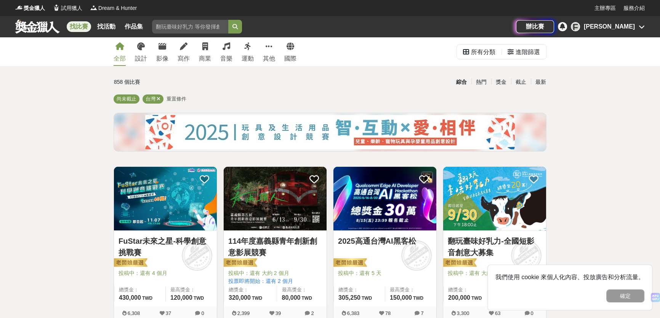
click at [627, 29] on div "[PERSON_NAME]" at bounding box center [609, 26] width 51 height 9
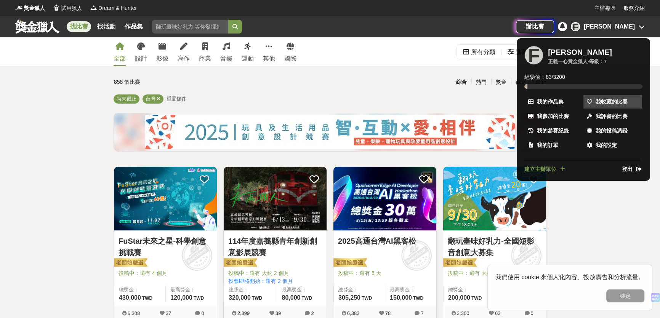
click at [585, 104] on link "我收藏的比賽" at bounding box center [612, 102] width 59 height 14
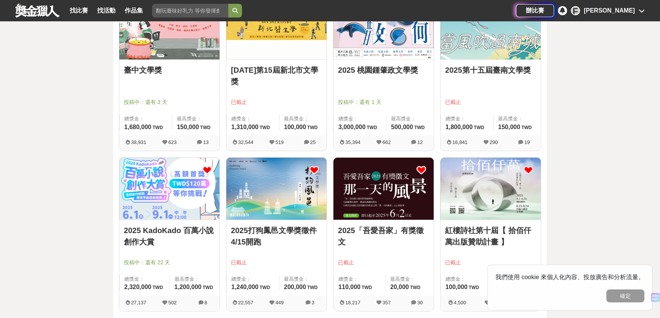
scroll to position [173, 0]
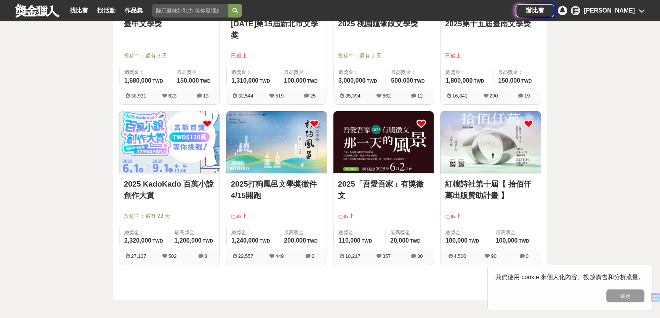
click at [528, 121] on icon at bounding box center [529, 124] width 10 height 10
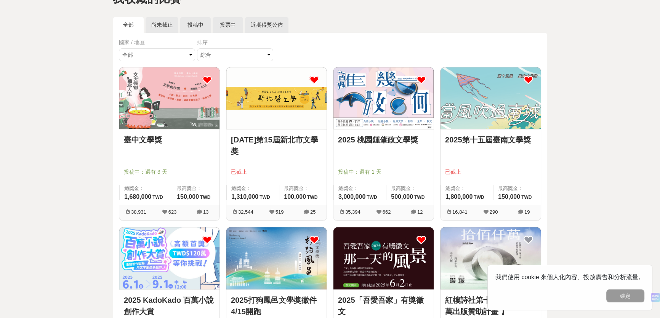
scroll to position [0, 0]
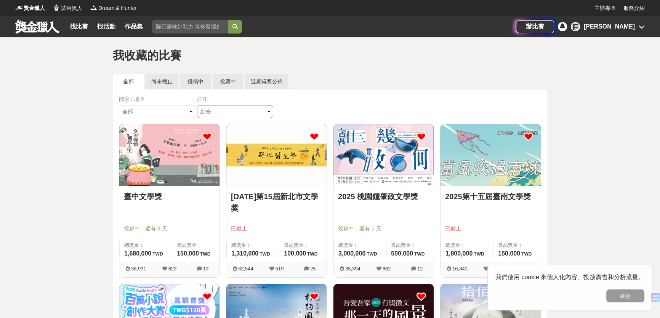
drag, startPoint x: 217, startPoint y: 105, endPoint x: 224, endPoint y: 101, distance: 8.0
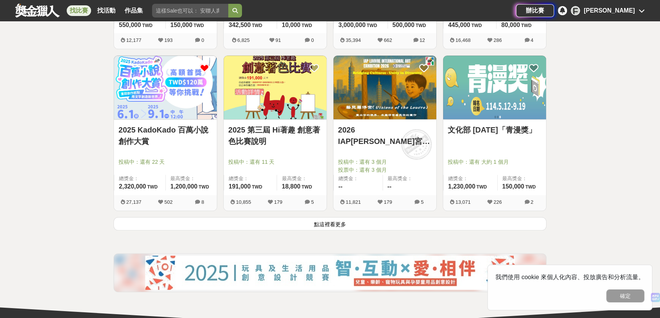
scroll to position [935, 0]
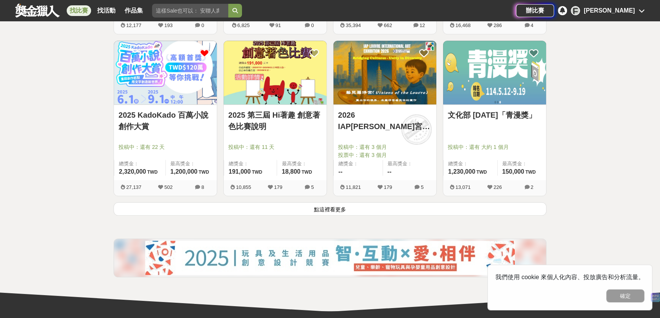
click at [354, 210] on button "點這裡看更多" at bounding box center [330, 208] width 433 height 13
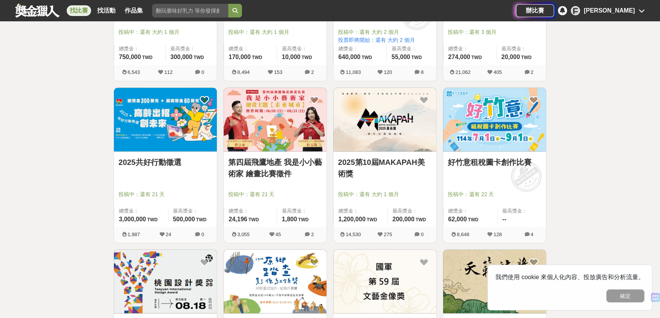
scroll to position [1836, 0]
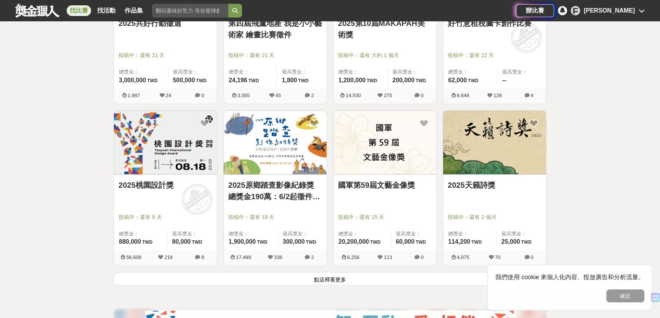
click at [323, 279] on button "點這裡看更多" at bounding box center [330, 278] width 433 height 13
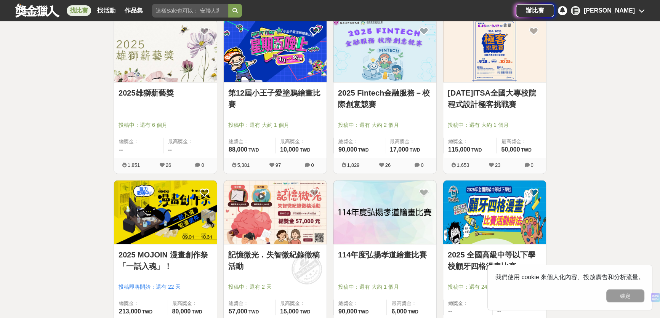
scroll to position [2425, 0]
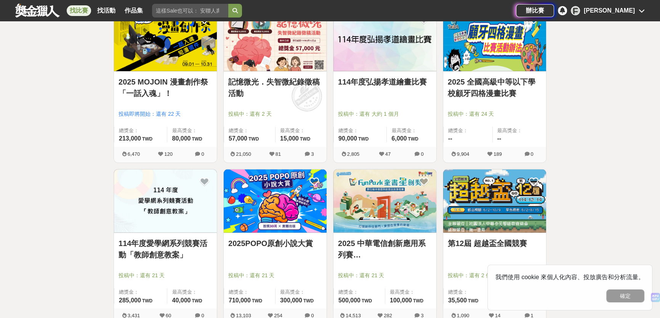
click at [167, 11] on input "search" at bounding box center [190, 11] width 76 height 14
click at [228, 4] on button "submit" at bounding box center [235, 11] width 14 height 14
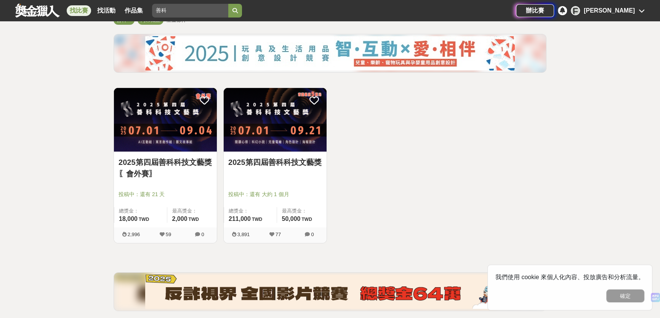
click at [314, 93] on img at bounding box center [275, 120] width 103 height 64
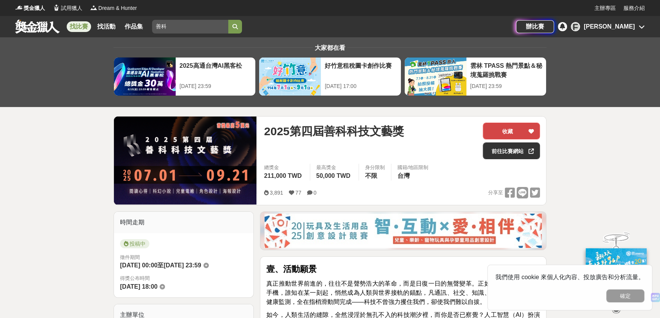
click at [524, 130] on button "收藏" at bounding box center [511, 131] width 57 height 17
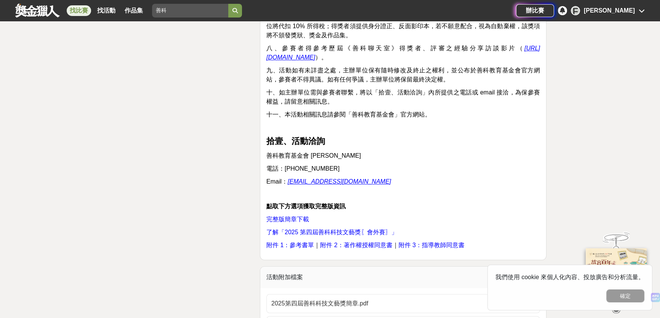
scroll to position [4746, 0]
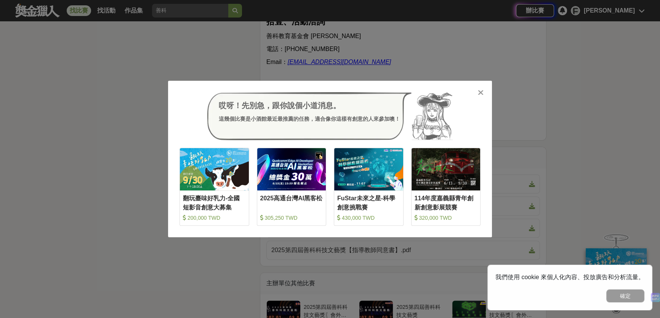
click at [465, 53] on div "哎呀！先別急，跟你說個小道消息。 這幾個比賽是小酒館最近最推薦的任務，適合像你這樣有創意的人來參加噢！ 收藏 翻玩臺味好乳力-全國短影音創意大募集 200,0…" at bounding box center [330, 159] width 660 height 318
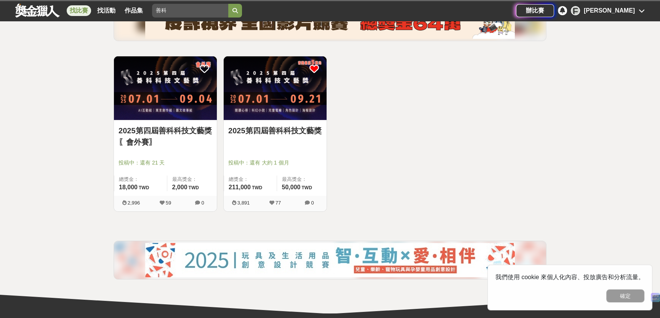
scroll to position [79, 0]
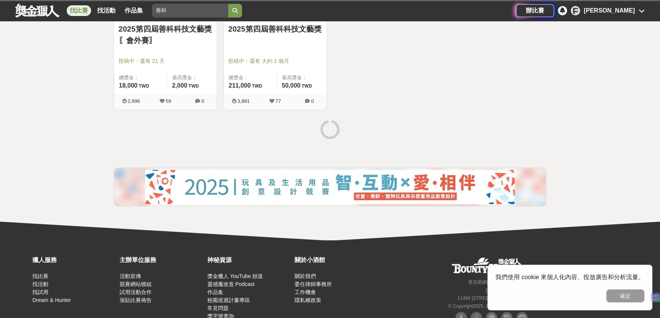
scroll to position [50, 0]
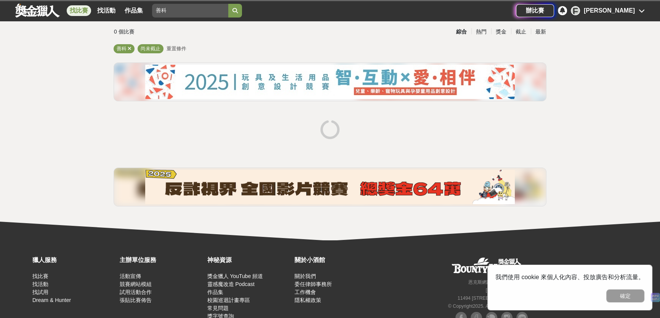
drag, startPoint x: 195, startPoint y: 9, endPoint x: 123, endPoint y: 0, distance: 72.6
click at [124, 0] on div "獎金獵人 試用獵人 Dream & Hunter 主辦專區 服務介紹 找比賽 找活動 作品集 善科 辦比賽 F [PERSON_NAME] 全部 設計 影像 …" at bounding box center [330, 148] width 660 height 397
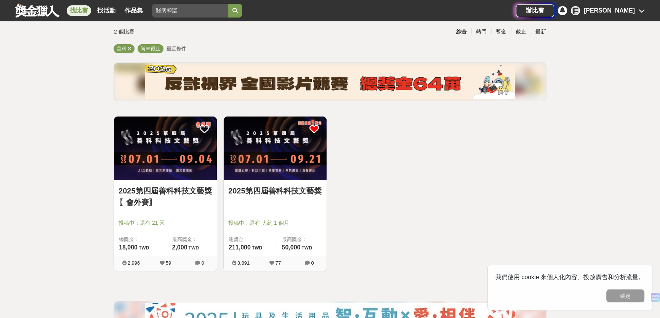
type input "醫病和諧"
click at [228, 4] on button "submit" at bounding box center [235, 11] width 14 height 14
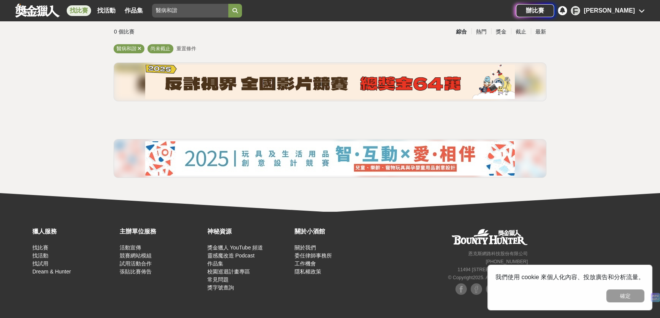
click at [225, 11] on input "醫病和諧" at bounding box center [190, 11] width 76 height 14
